Goal: Transaction & Acquisition: Purchase product/service

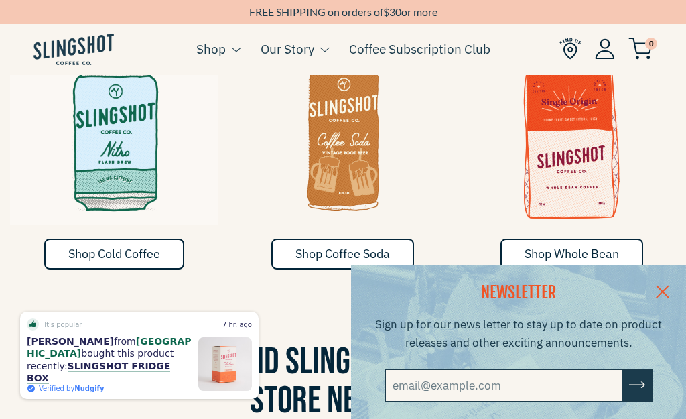
scroll to position [636, 0]
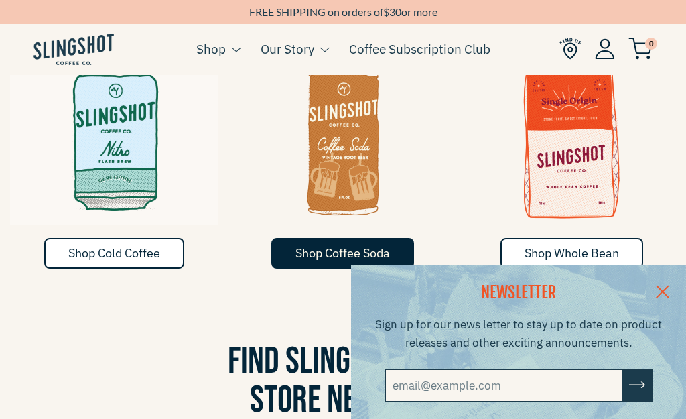
click at [338, 245] on span "Shop Coffee Soda" at bounding box center [342, 252] width 94 height 15
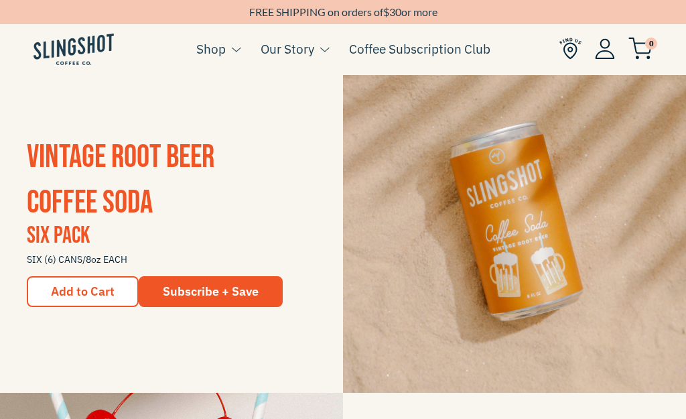
scroll to position [983, 0]
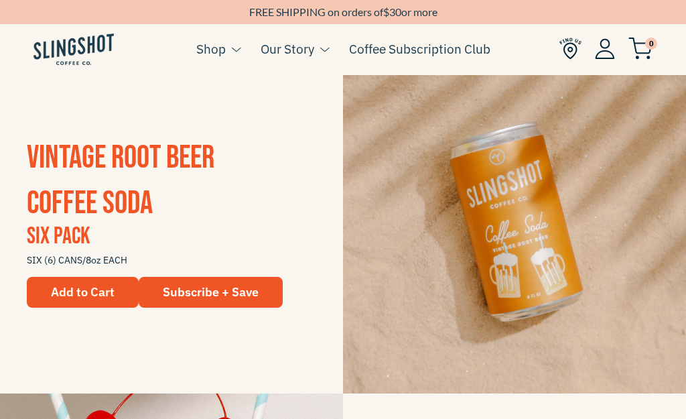
click at [76, 291] on span "Add to Cart" at bounding box center [83, 291] width 64 height 15
click at [79, 291] on span "Add to Cart" at bounding box center [83, 291] width 64 height 15
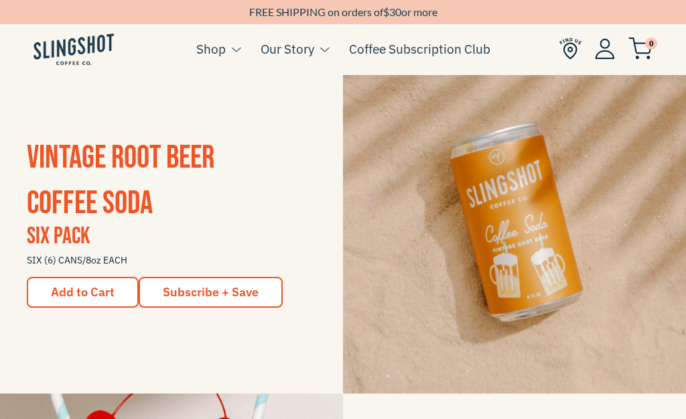
click at [187, 293] on span "Subscribe + Save" at bounding box center [211, 291] width 96 height 15
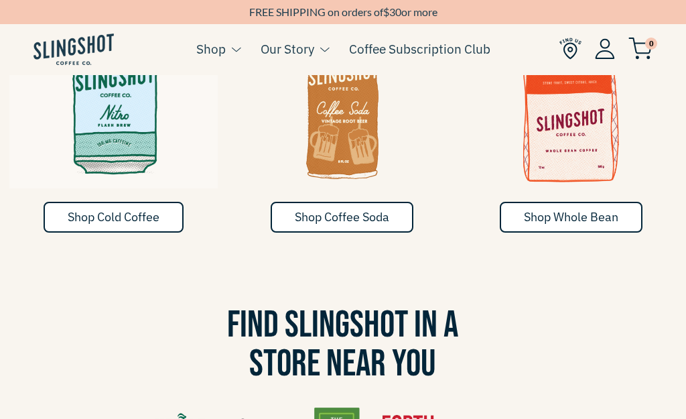
scroll to position [673, 1]
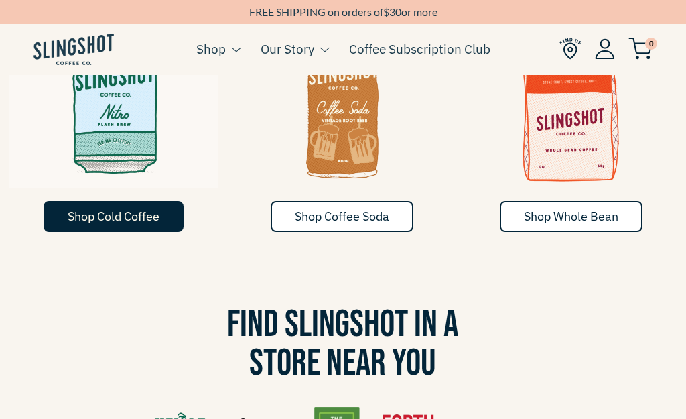
click at [123, 208] on span "Shop Cold Coffee" at bounding box center [114, 215] width 92 height 15
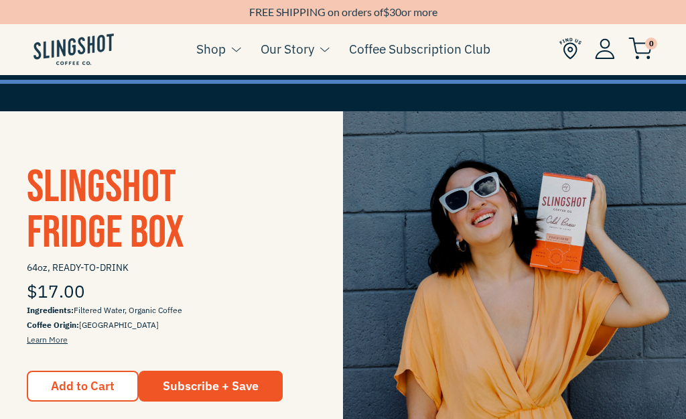
scroll to position [241, 0]
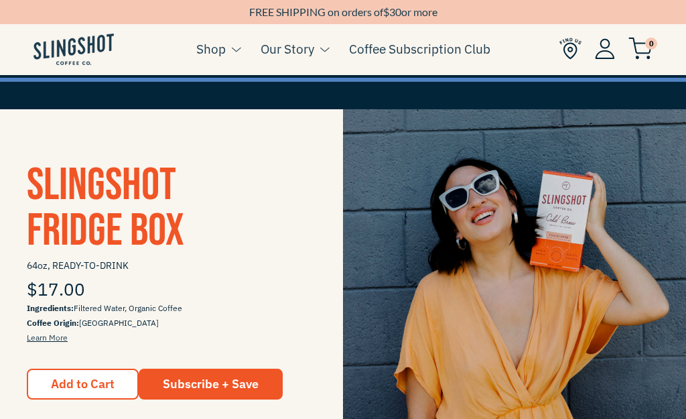
click at [88, 378] on span "Add to Cart" at bounding box center [83, 383] width 64 height 15
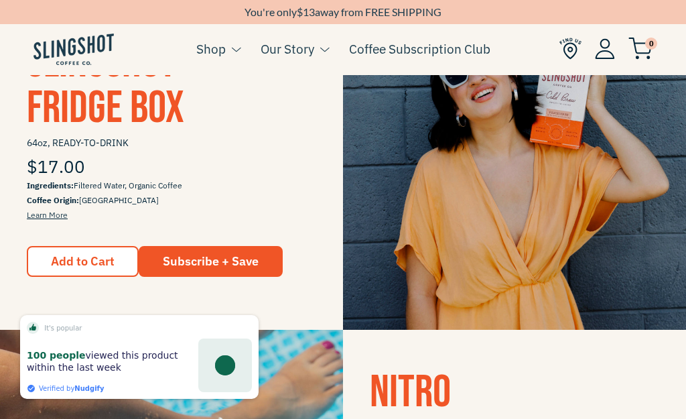
scroll to position [369, 0]
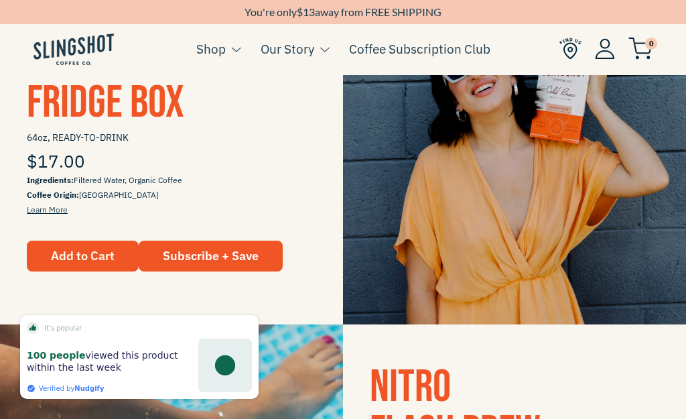
click at [89, 253] on span "Add to Cart" at bounding box center [83, 256] width 64 height 12
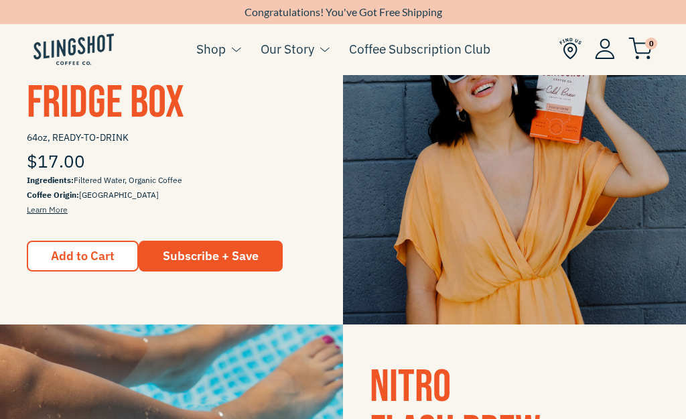
click at [640, 46] on img at bounding box center [640, 49] width 24 height 22
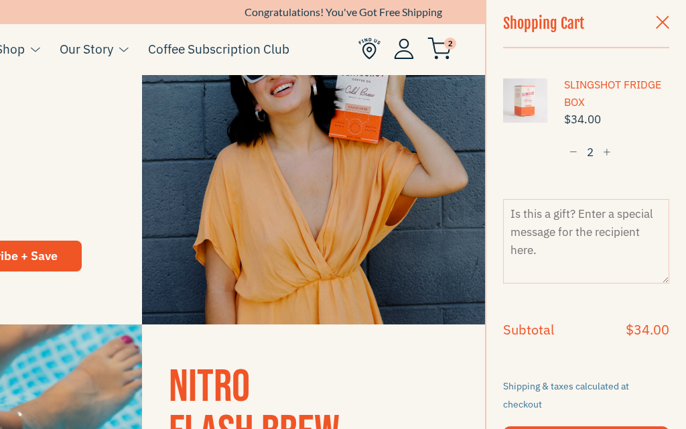
click at [656, 23] on span "button" at bounding box center [662, 23] width 13 height 15
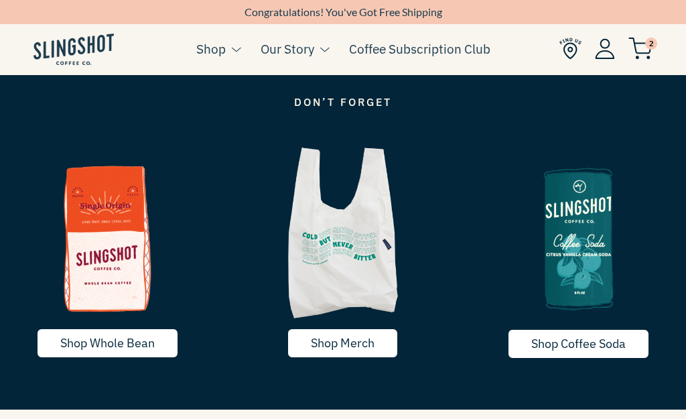
scroll to position [1680, 0]
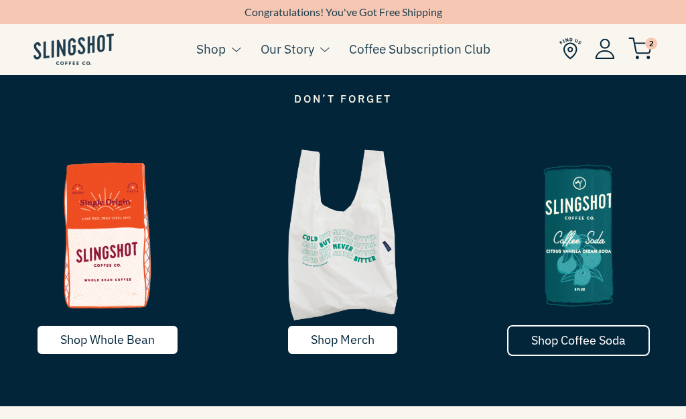
click at [575, 328] on link "Shop Coffee Soda" at bounding box center [578, 340] width 143 height 31
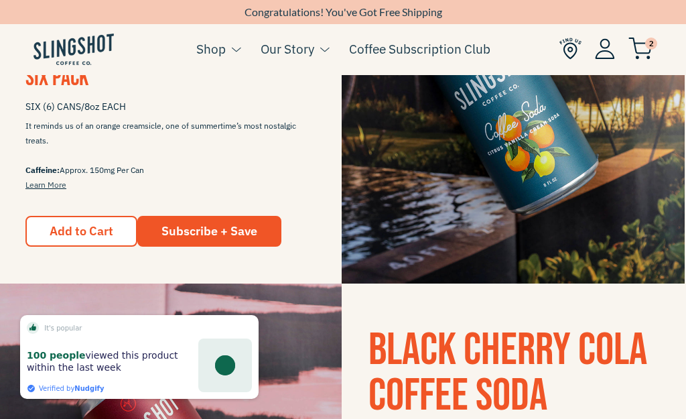
scroll to position [413, 1]
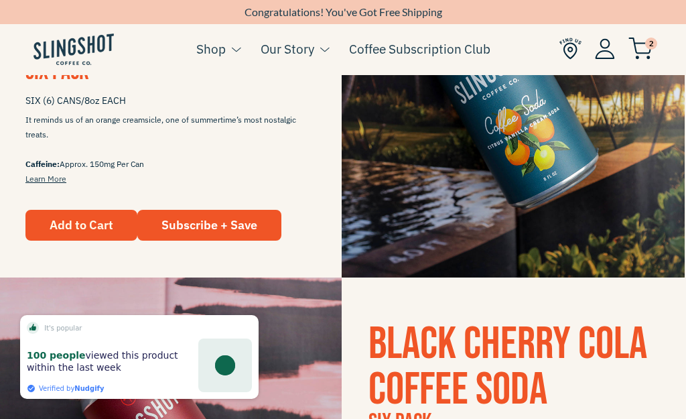
click at [62, 225] on span "Add to Cart" at bounding box center [82, 224] width 64 height 15
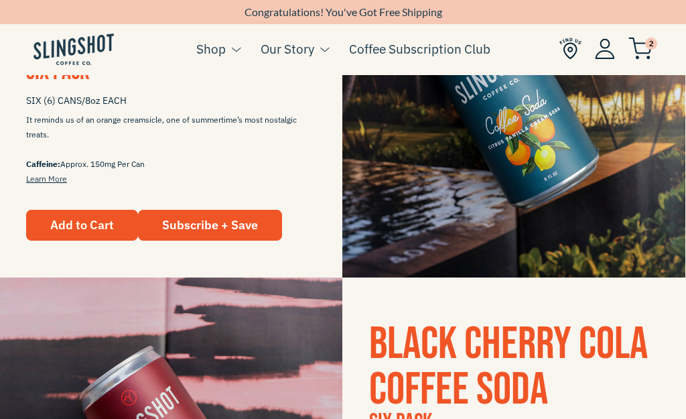
click at [68, 224] on span "Add to Cart" at bounding box center [82, 224] width 64 height 15
click at [75, 222] on span "Add to Cart" at bounding box center [82, 224] width 64 height 15
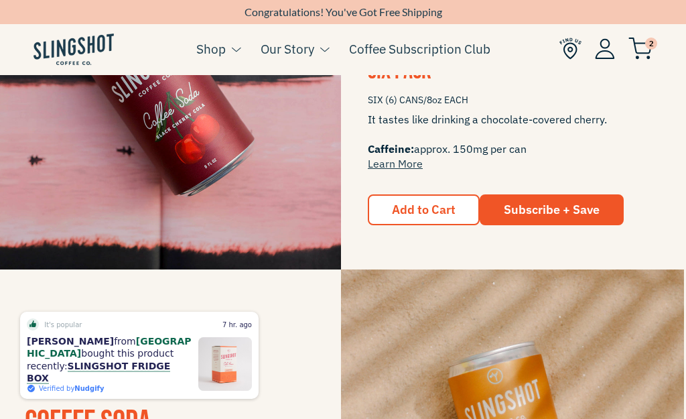
scroll to position [766, 1]
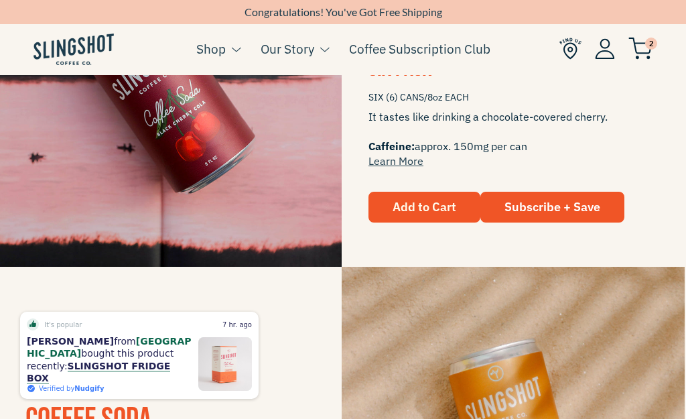
click at [415, 202] on span "Add to Cart" at bounding box center [425, 206] width 64 height 15
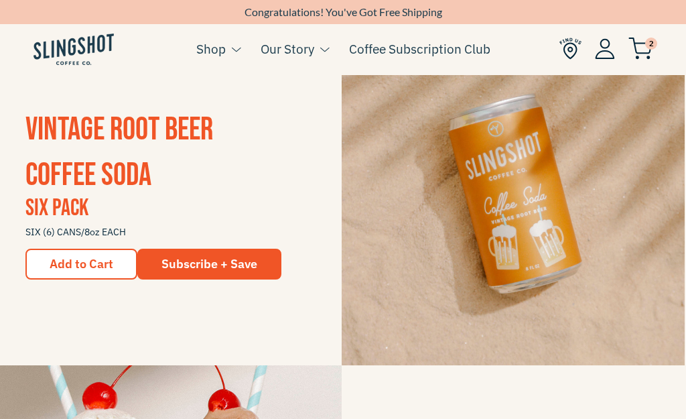
scroll to position [1030, 1]
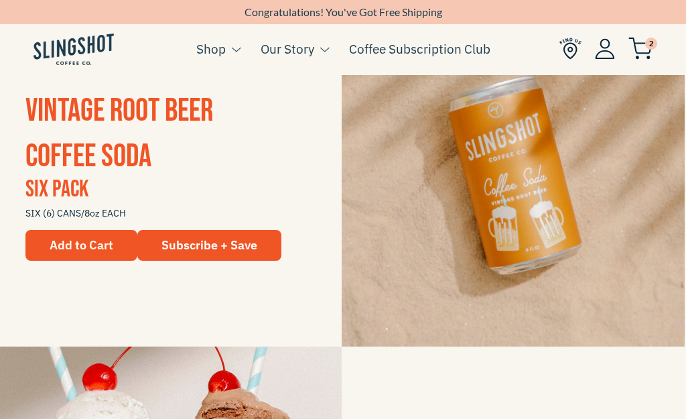
click at [78, 242] on span "Add to Cart" at bounding box center [82, 244] width 64 height 15
click at [79, 242] on span "Add to Cart" at bounding box center [82, 244] width 64 height 15
click at [81, 240] on span "Add to Cart" at bounding box center [82, 244] width 64 height 15
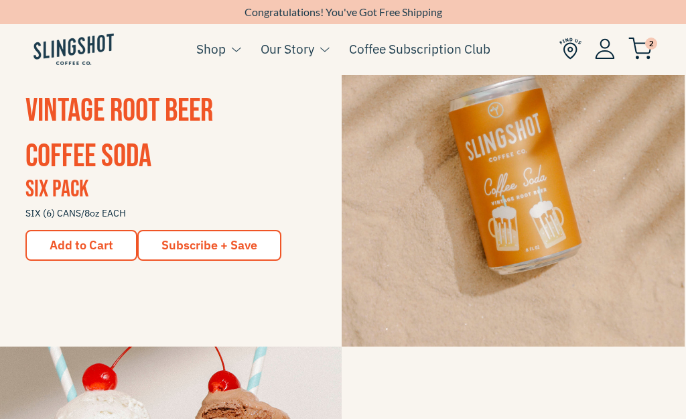
click at [190, 242] on span "Subscribe + Save" at bounding box center [209, 244] width 96 height 15
